Goal: Use online tool/utility: Utilize a website feature to perform a specific function

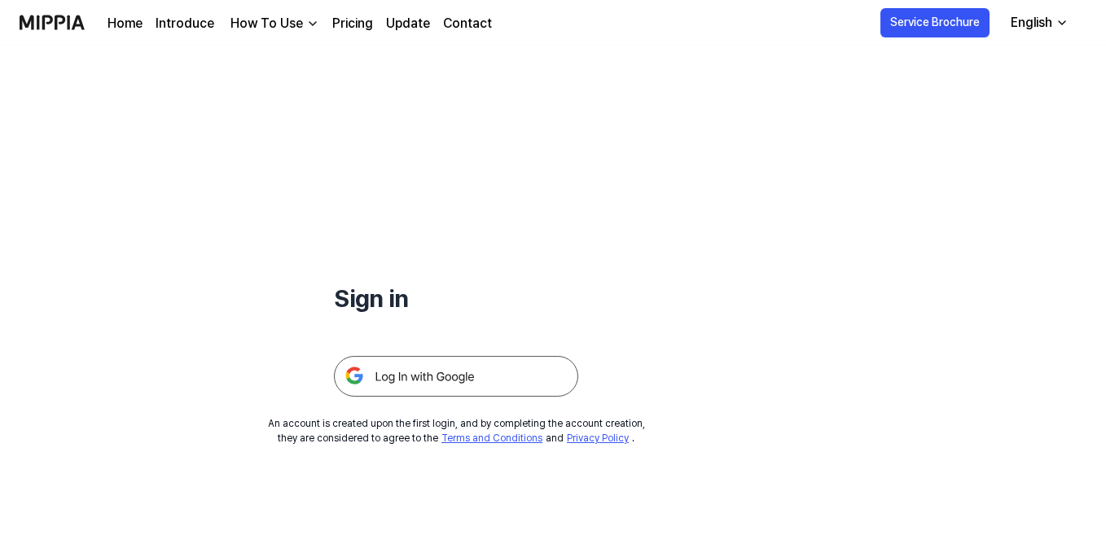
click at [459, 402] on div "Sign in An account is created upon the first login, and by completing the accou…" at bounding box center [456, 246] width 912 height 400
click at [445, 360] on img at bounding box center [456, 376] width 244 height 41
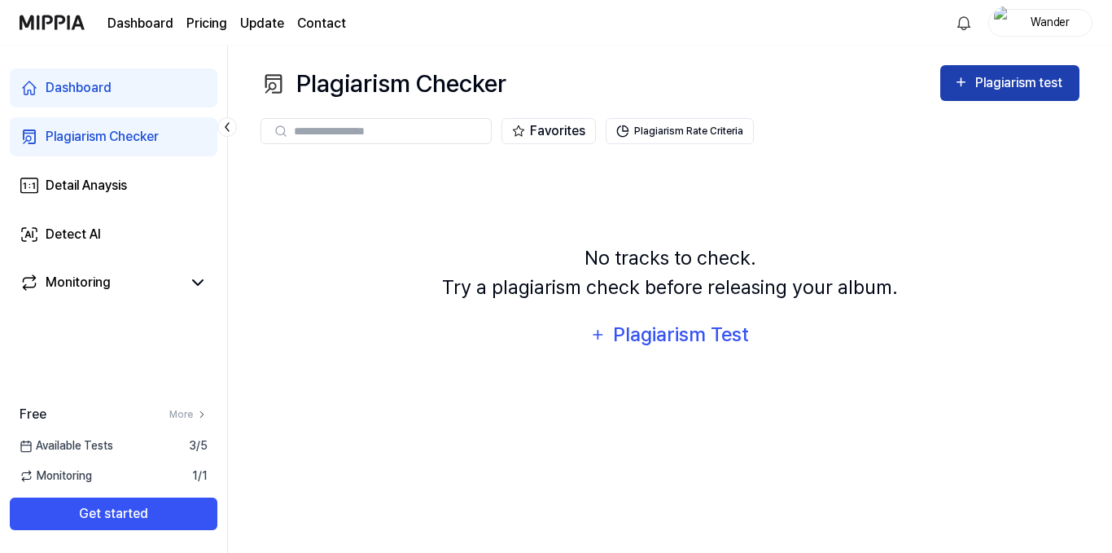
click at [976, 85] on div "Plagiarism test" at bounding box center [1021, 82] width 91 height 21
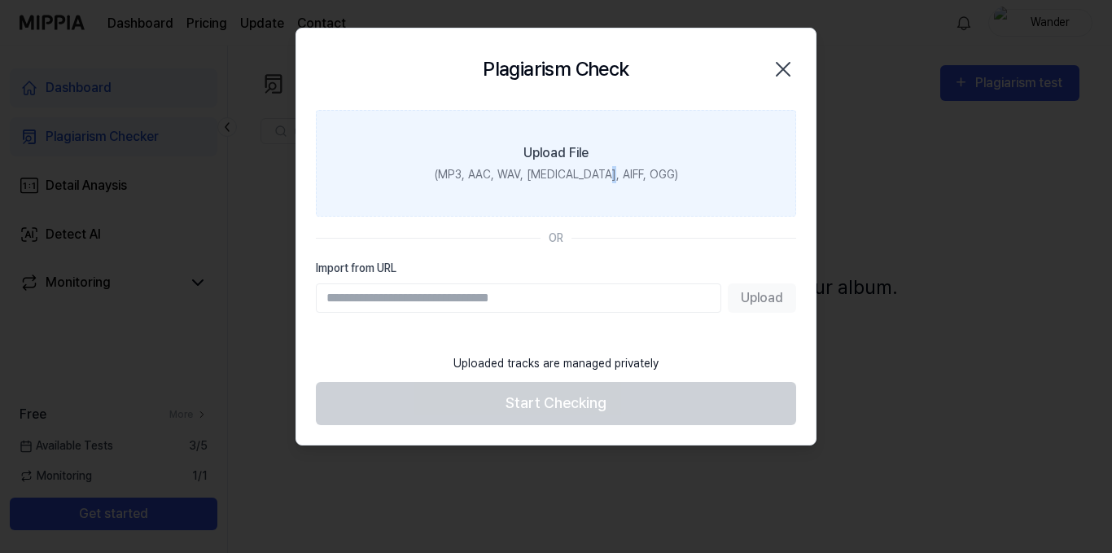
click at [629, 182] on label "Upload File (MP3, AAC, WAV, FLAC, AIFF, OGG)" at bounding box center [556, 163] width 480 height 107
click at [534, 169] on div "(MP3, AAC, WAV, FLAC, AIFF, OGG)" at bounding box center [556, 174] width 243 height 17
click at [0, 0] on input "Upload File (MP3, AAC, WAV, FLAC, AIFF, OGG)" at bounding box center [0, 0] width 0 height 0
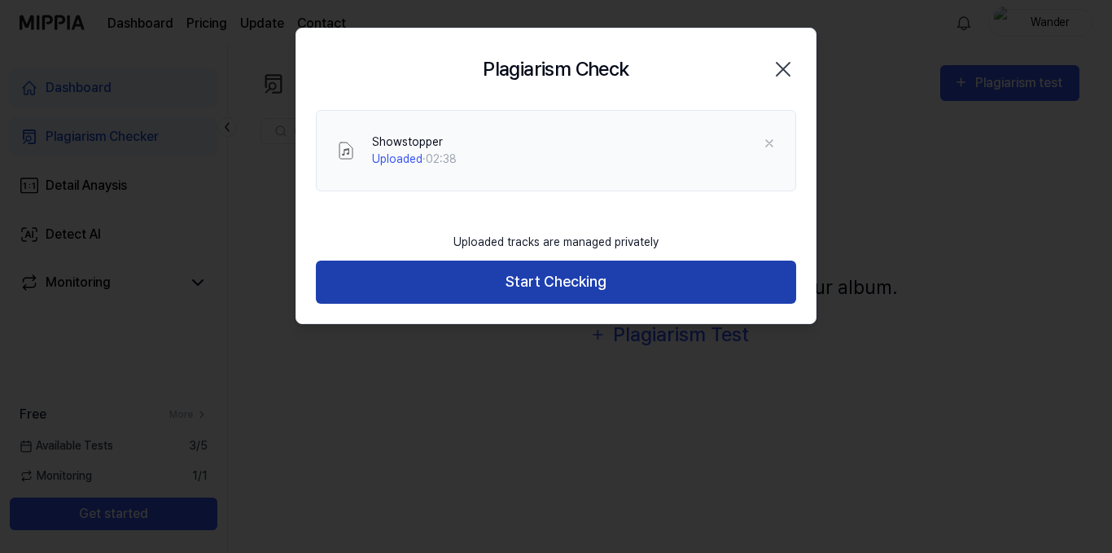
click at [563, 288] on button "Start Checking" at bounding box center [556, 282] width 480 height 43
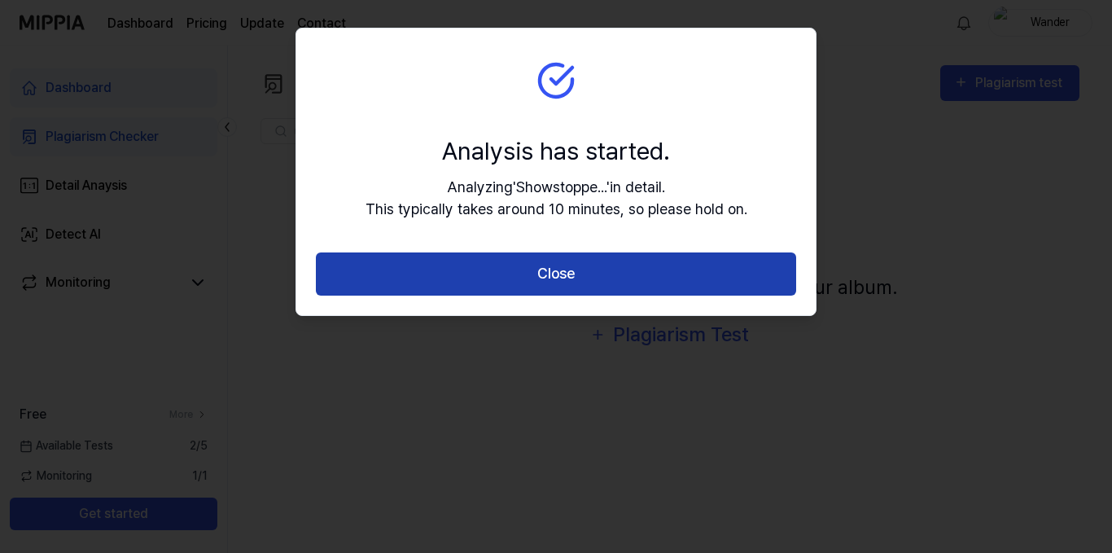
click at [564, 265] on button "Close" at bounding box center [556, 273] width 480 height 43
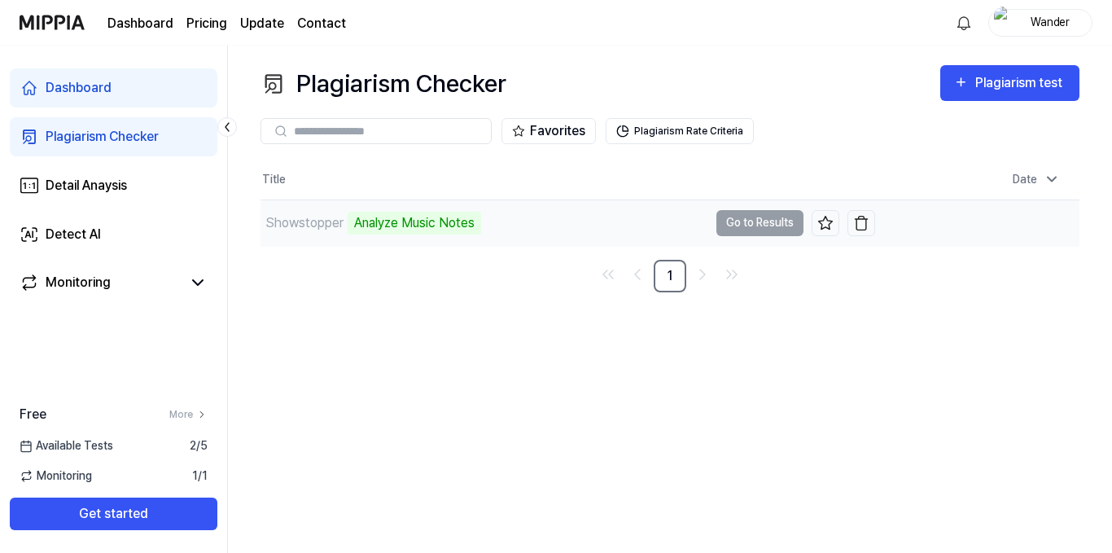
click at [775, 222] on td "Showstopper Analyze Music Notes Go to Results" at bounding box center [568, 223] width 615 height 46
click at [563, 213] on div "Showstopper Analyze Music Notes" at bounding box center [568, 223] width 615 height 46
click at [481, 225] on div "Analyze Music Notes" at bounding box center [415, 223] width 134 height 23
click at [774, 226] on td "Showstopper Analyze Music Notes Go to Results" at bounding box center [568, 223] width 615 height 46
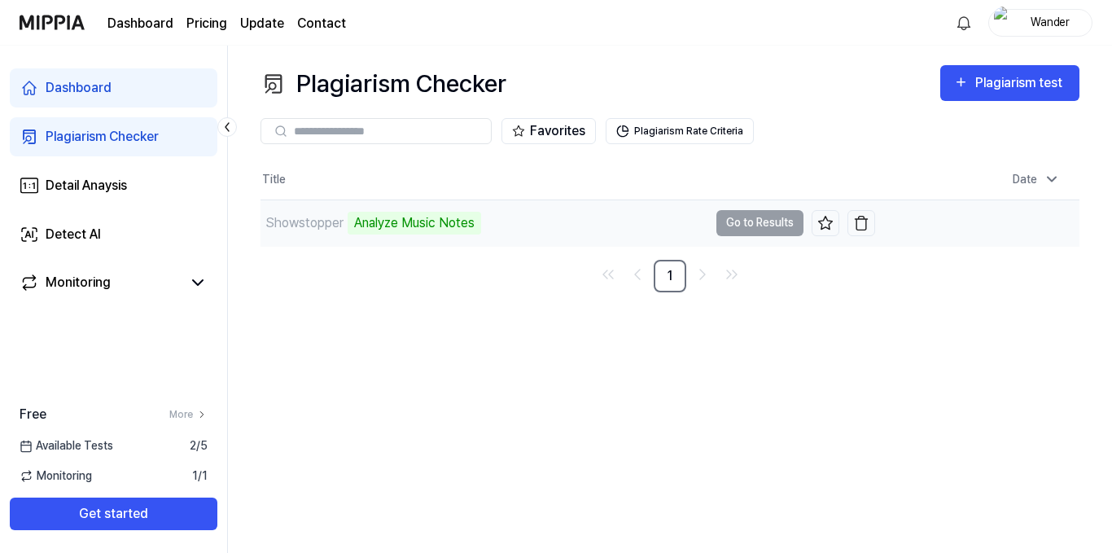
click at [591, 226] on div "Showstopper Analyze Music Notes" at bounding box center [485, 223] width 448 height 46
click at [413, 224] on div "Analyze Music Notes" at bounding box center [415, 223] width 134 height 23
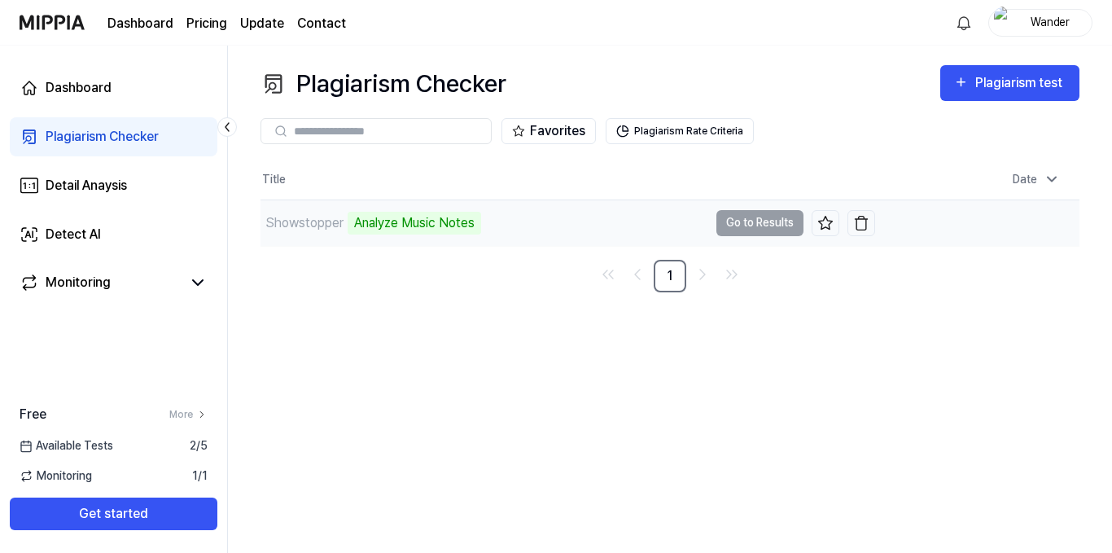
click at [756, 220] on td "Showstopper Analyze Music Notes Go to Results" at bounding box center [568, 223] width 615 height 46
click at [681, 130] on button "Plagiarism Rate Criteria" at bounding box center [680, 131] width 148 height 26
click at [740, 126] on button "Plagiarism Rate Criteria" at bounding box center [680, 131] width 148 height 26
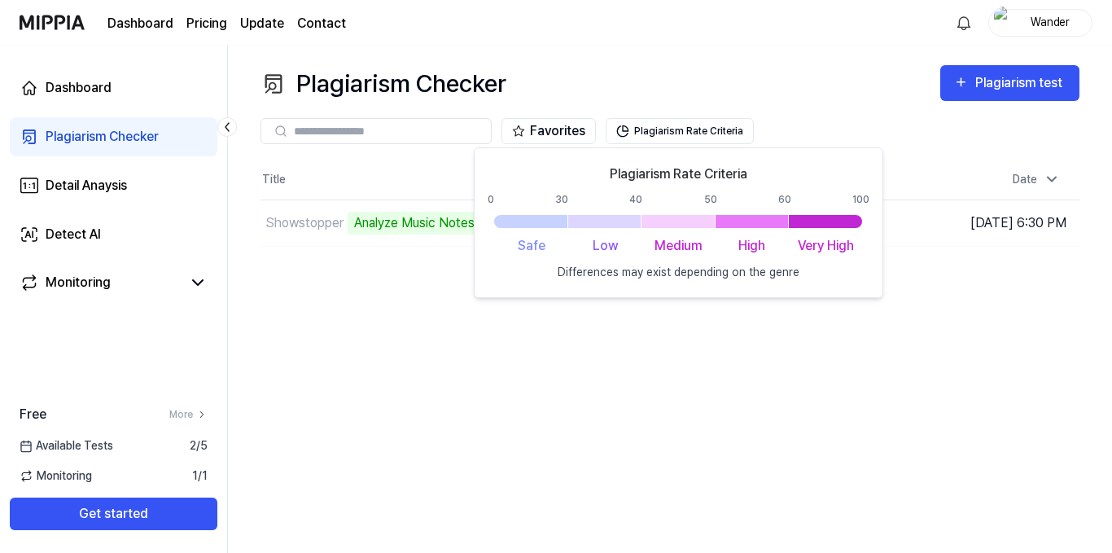
click at [793, 338] on div "Plagiarism Checker Plagiarism test Plagiarism Checker Detail Analysis Detect AI…" at bounding box center [670, 299] width 884 height 507
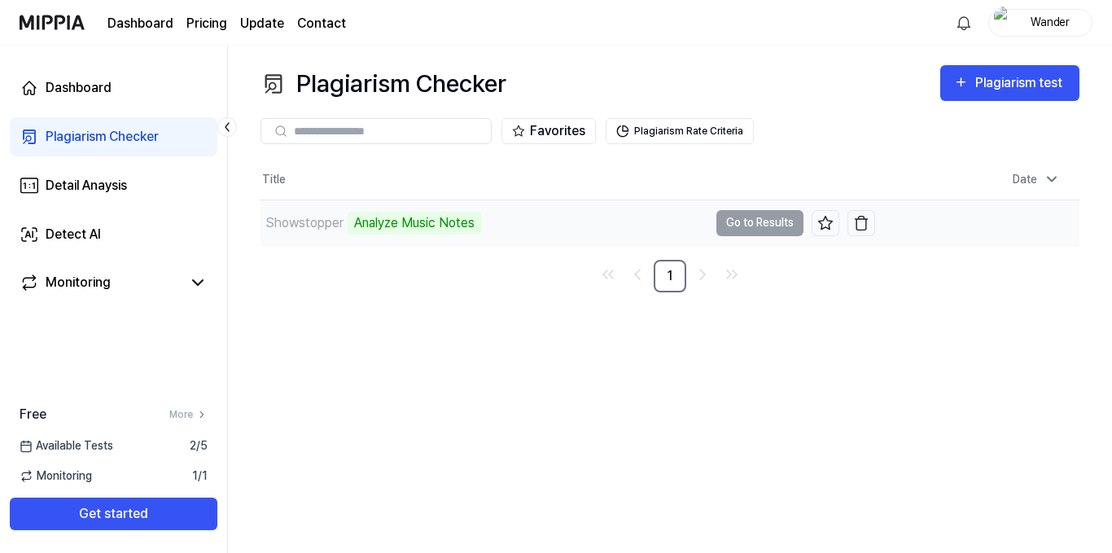
click at [781, 222] on td "Showstopper Analyze Music Notes Go to Results" at bounding box center [568, 223] width 615 height 46
click at [371, 216] on div "Analyze Music Notes" at bounding box center [415, 223] width 134 height 23
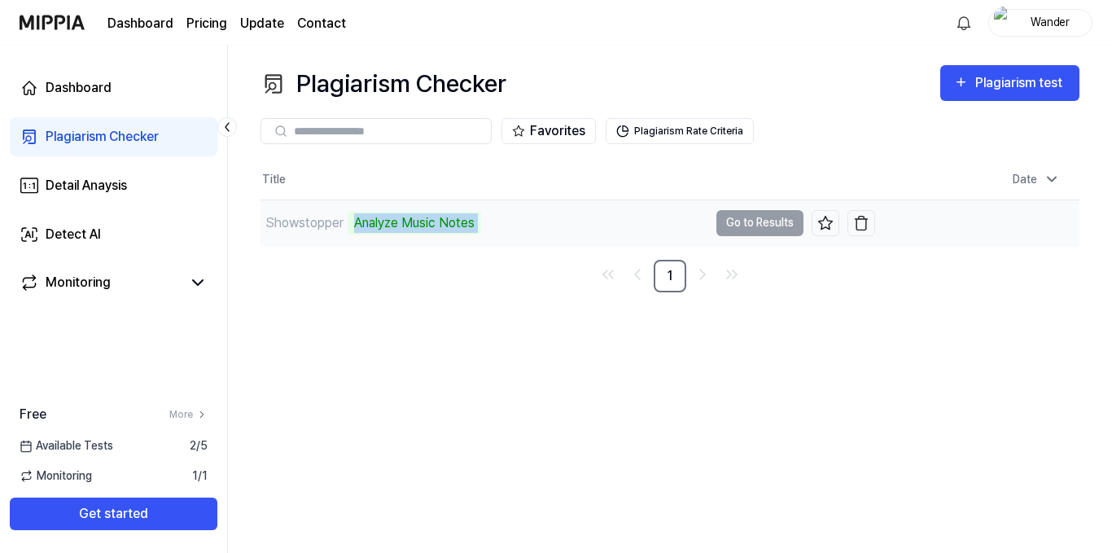
click at [371, 216] on div "Analyze Music Notes" at bounding box center [415, 223] width 134 height 23
click at [291, 227] on div "Showstopper" at bounding box center [304, 223] width 78 height 20
click at [406, 233] on div "Analyze Music Notes" at bounding box center [415, 223] width 134 height 23
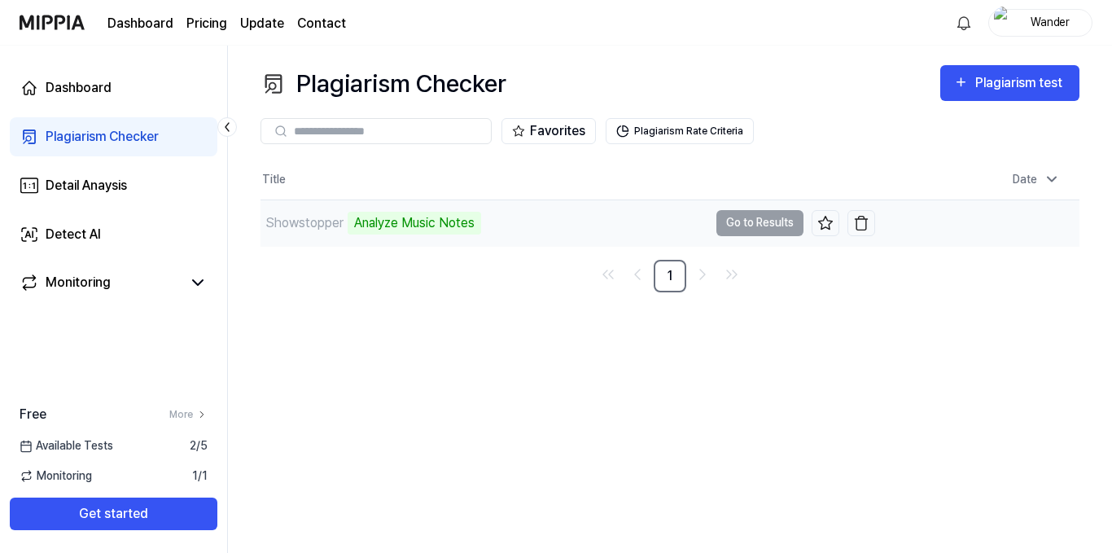
click at [397, 217] on div "Analyze Music Notes" at bounding box center [415, 223] width 134 height 23
click at [741, 230] on td "Showstopper Analyze Music Notes Go to Results" at bounding box center [568, 223] width 615 height 46
click at [812, 225] on button at bounding box center [826, 223] width 28 height 26
click at [826, 233] on button at bounding box center [826, 223] width 28 height 26
click at [833, 222] on icon at bounding box center [826, 223] width 16 height 16
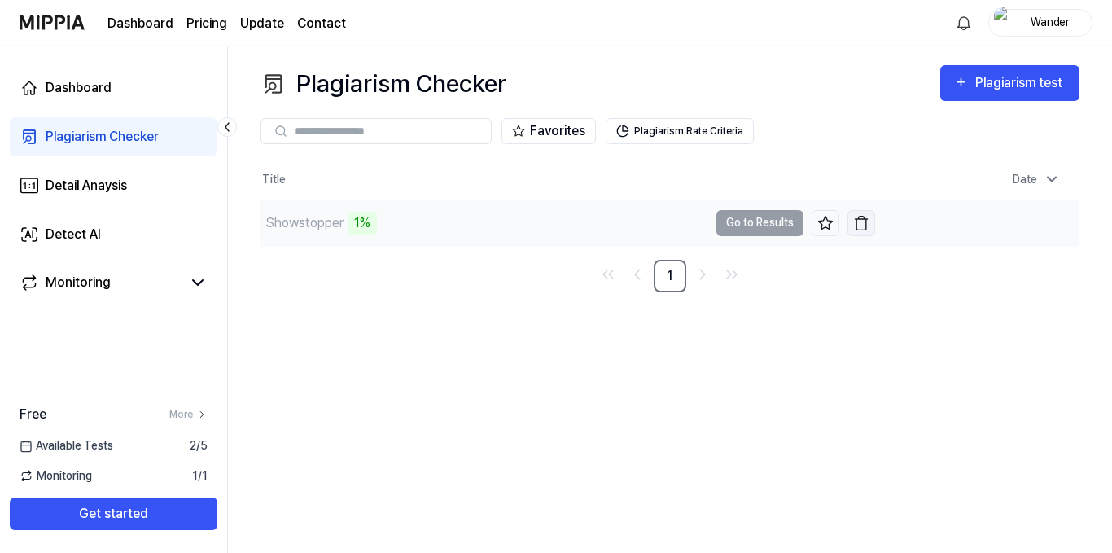
click at [871, 226] on button "button" at bounding box center [862, 223] width 28 height 26
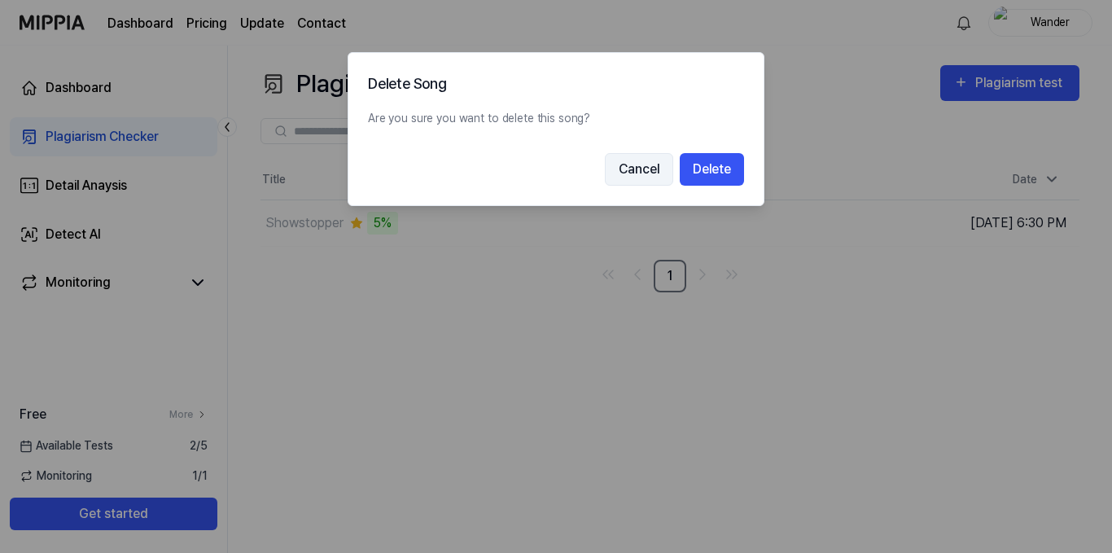
click at [652, 161] on button "Cancel" at bounding box center [639, 169] width 68 height 33
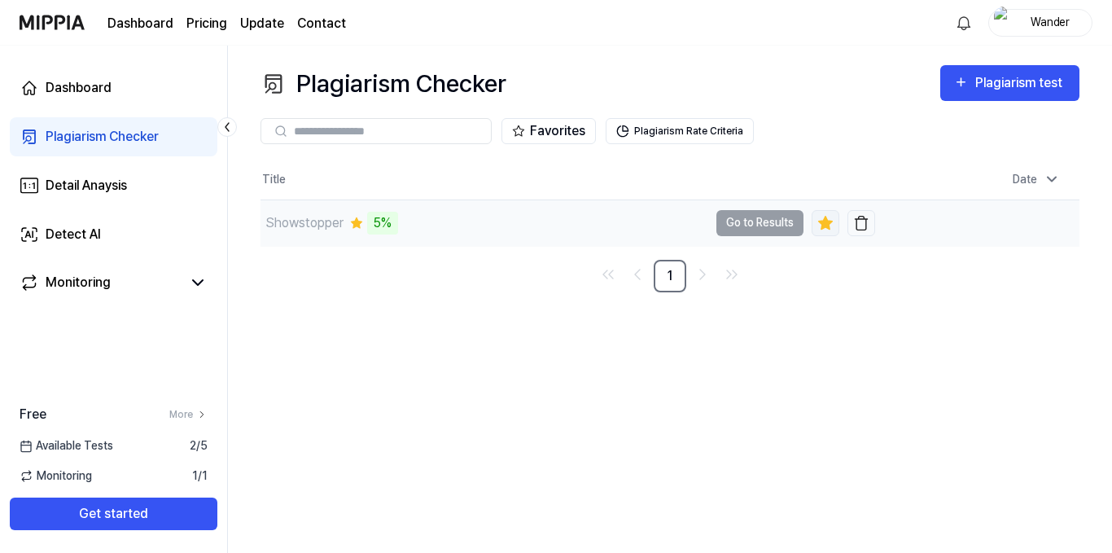
click at [820, 222] on icon at bounding box center [825, 222] width 14 height 13
click at [449, 305] on div "Plagiarism Checker Plagiarism test Plagiarism Checker Detail Analysis Detect AI…" at bounding box center [670, 299] width 884 height 507
click at [748, 228] on td "Showstopper 7% Go to Results" at bounding box center [568, 223] width 615 height 46
click at [769, 222] on button "Go to Results" at bounding box center [760, 223] width 87 height 26
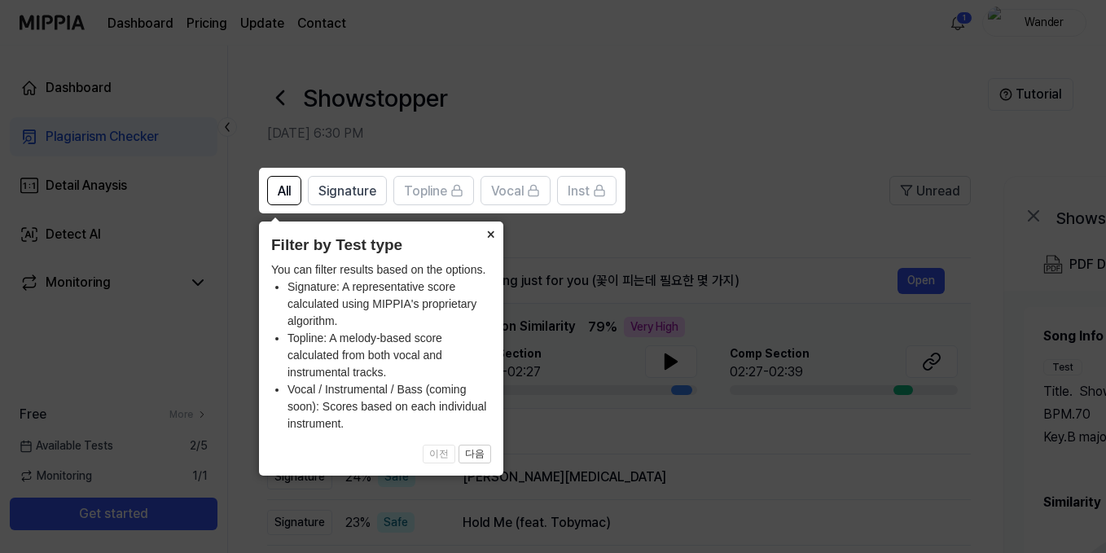
click at [486, 229] on button "×" at bounding box center [490, 233] width 26 height 23
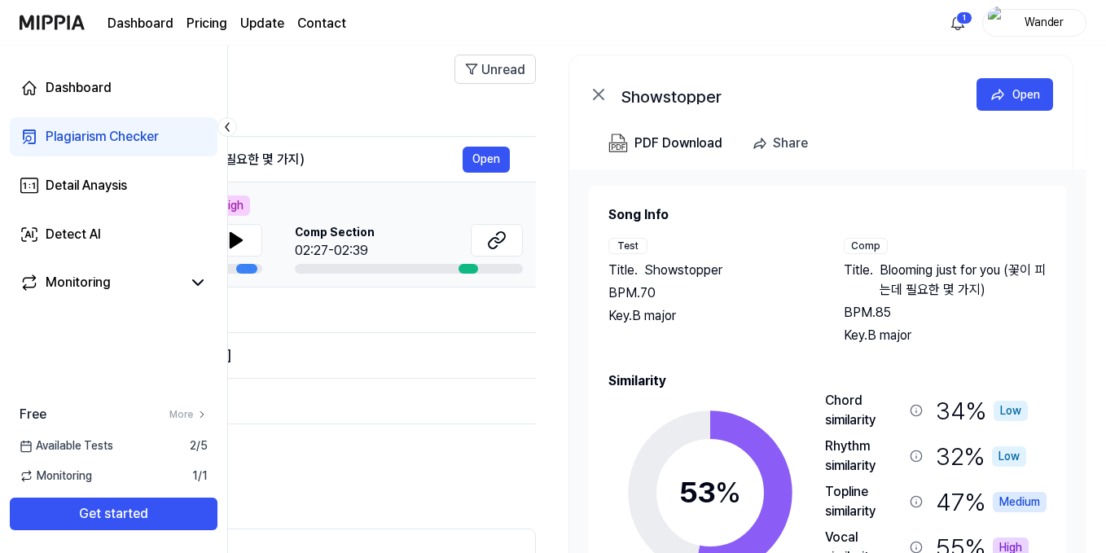
scroll to position [268, 0]
